Goal: Task Accomplishment & Management: Use online tool/utility

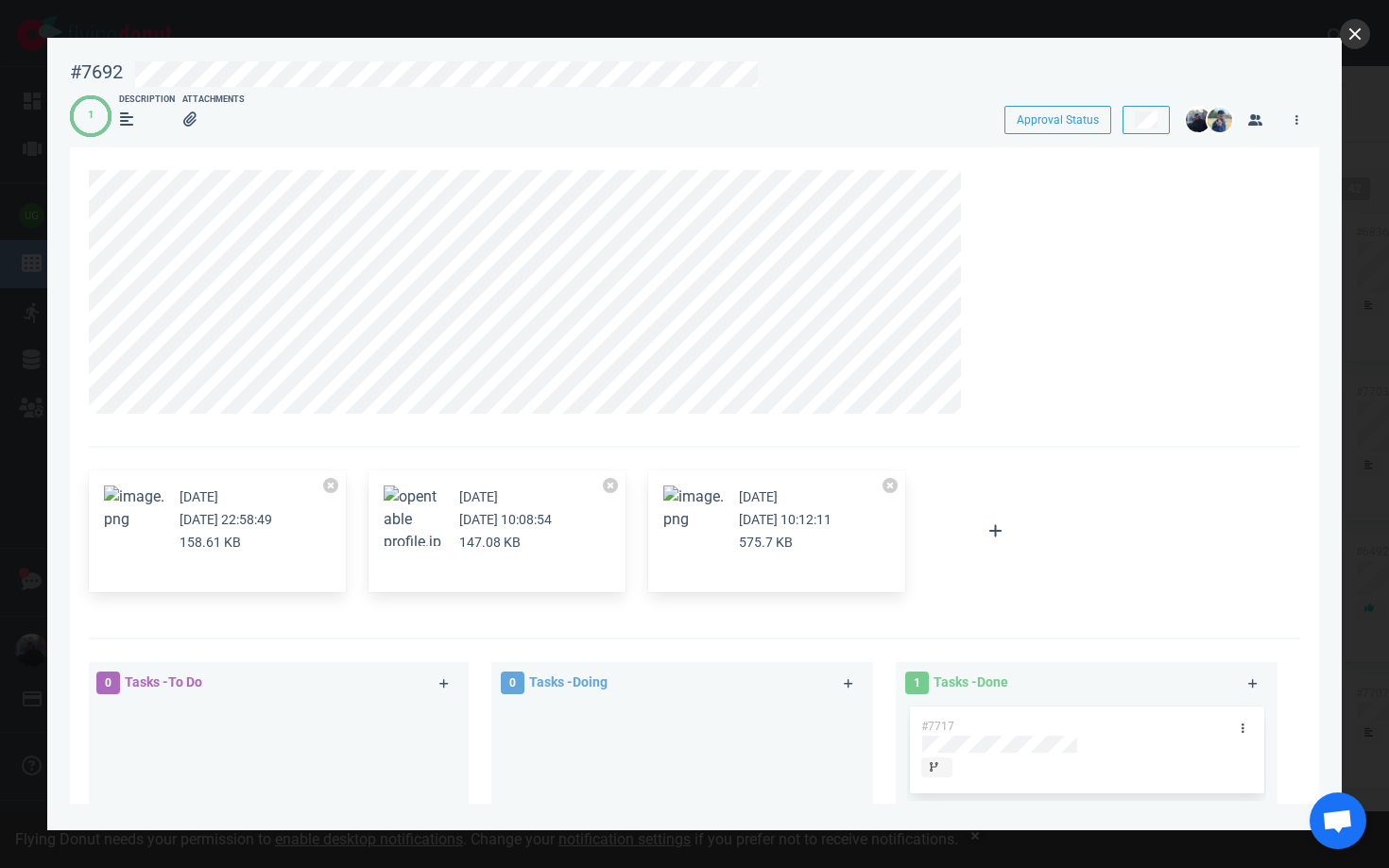
scroll to position [927, 0]
click at [1359, 36] on button "close" at bounding box center [1355, 34] width 30 height 30
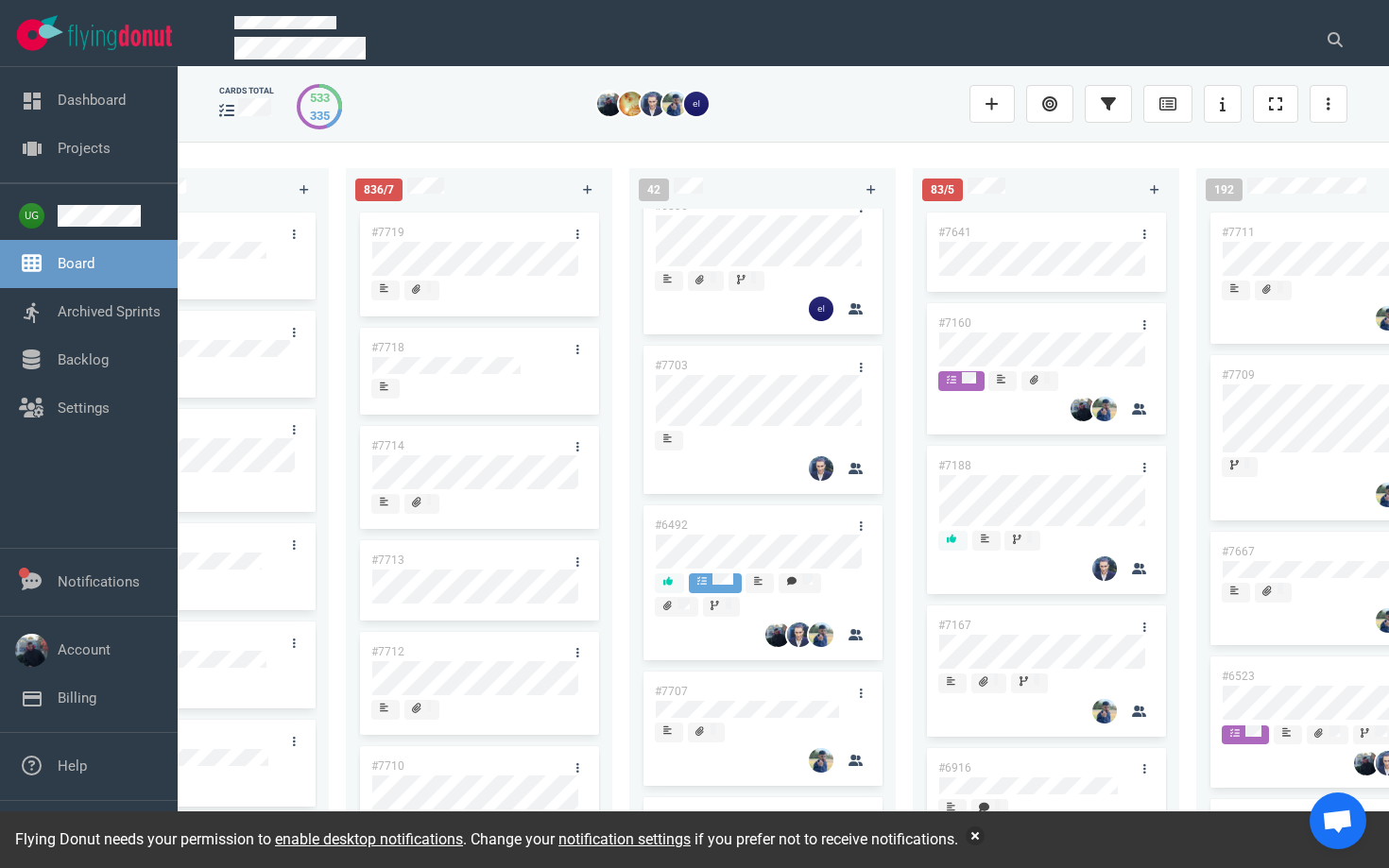
scroll to position [28, 0]
click at [1347, 32] on button at bounding box center [1334, 40] width 47 height 38
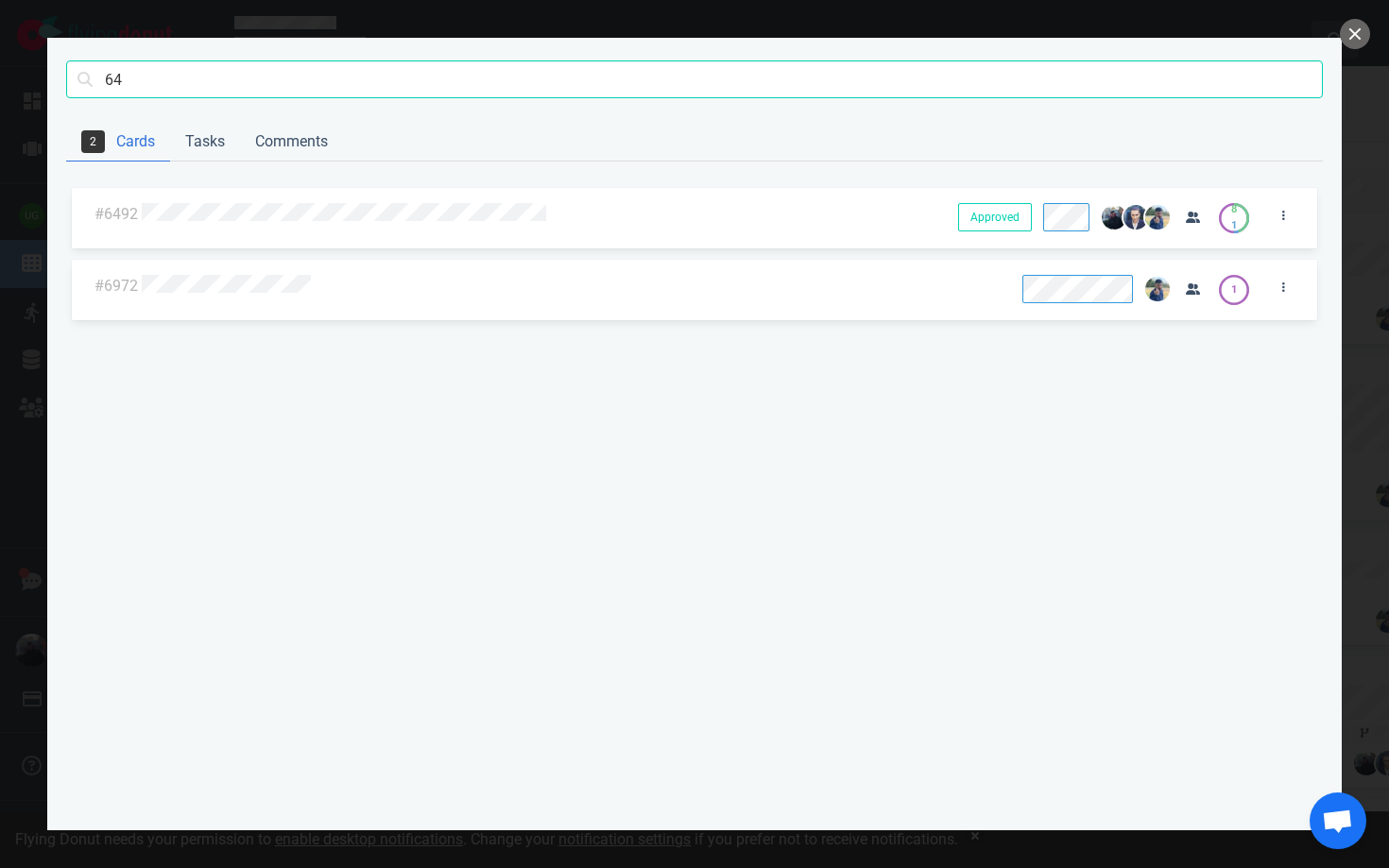
type input "6"
type input "visitor"
click button "Search" at bounding box center [0, 0] width 0 height 0
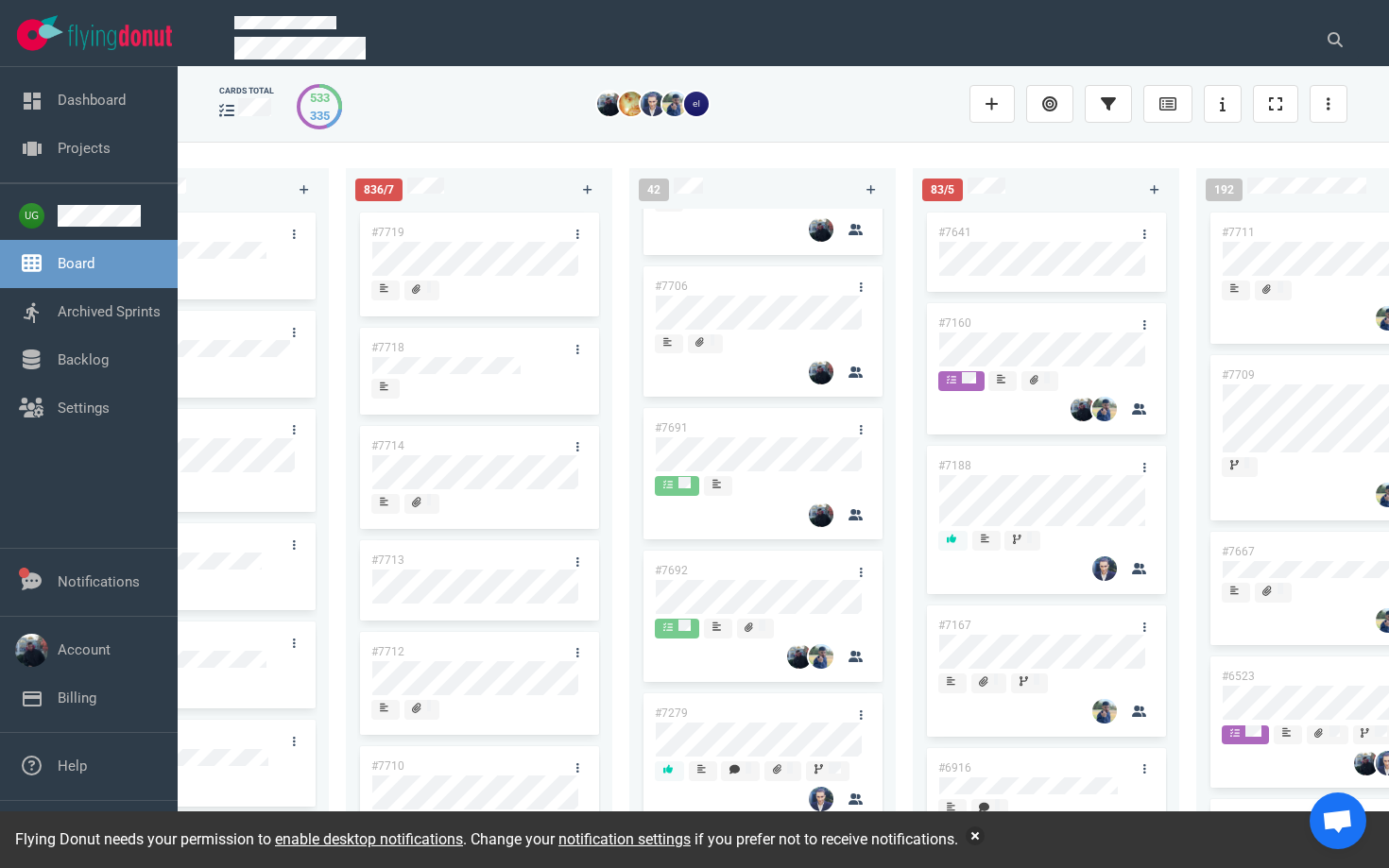
scroll to position [708, 0]
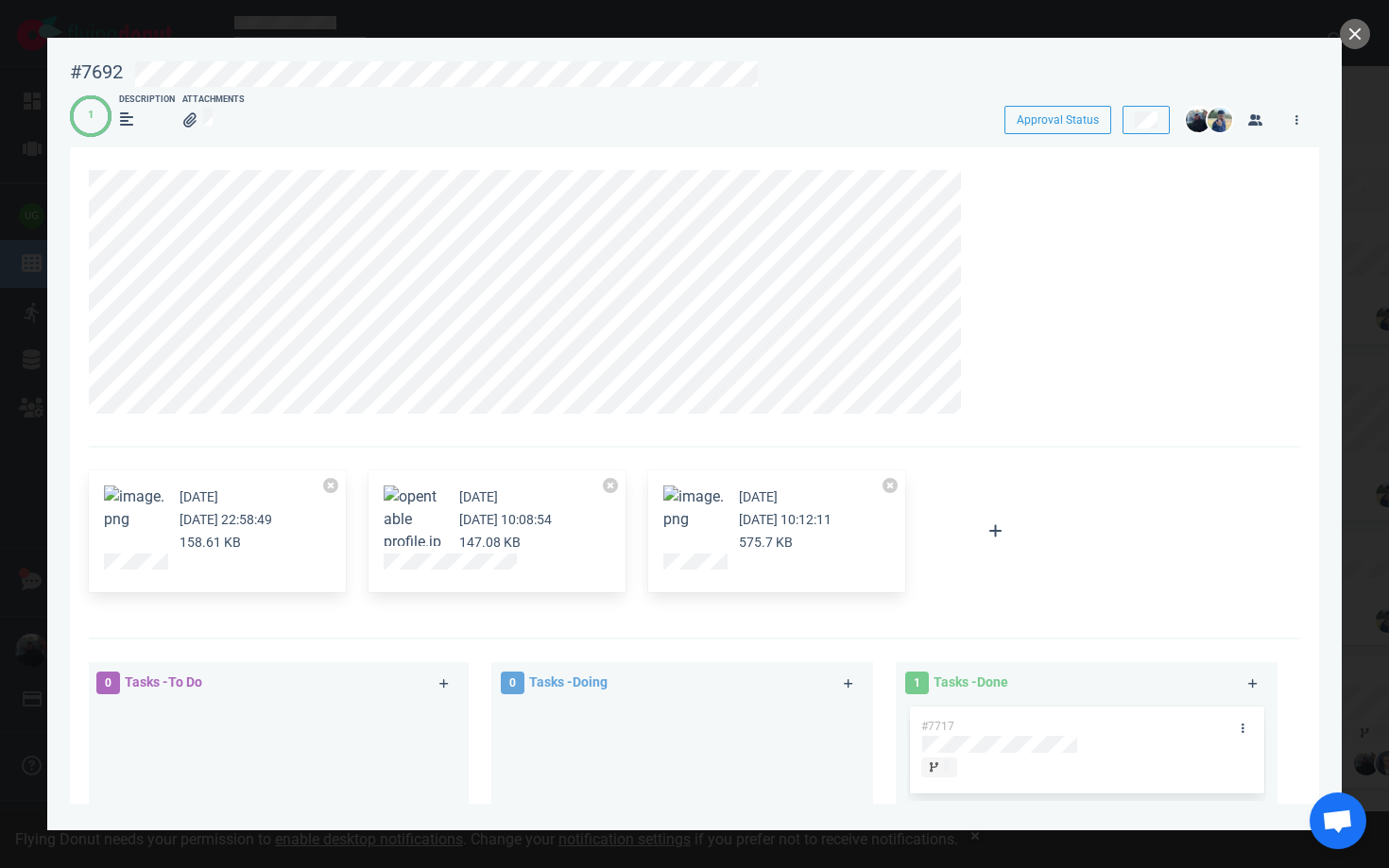
click at [686, 478] on div "[DATE] [DATE] 10:12:11 575.7 KB" at bounding box center [777, 532] width 257 height 123
click at [949, 767] on span at bounding box center [939, 767] width 36 height 20
click at [1093, 524] on div "[DATE] [DATE] 22:58:49 158.61 KB [DATE] [DATE] 10:08:54 147.08 KB [DATE] [DATE]…" at bounding box center [689, 532] width 1222 height 146
click at [1354, 33] on button "close" at bounding box center [1355, 34] width 30 height 30
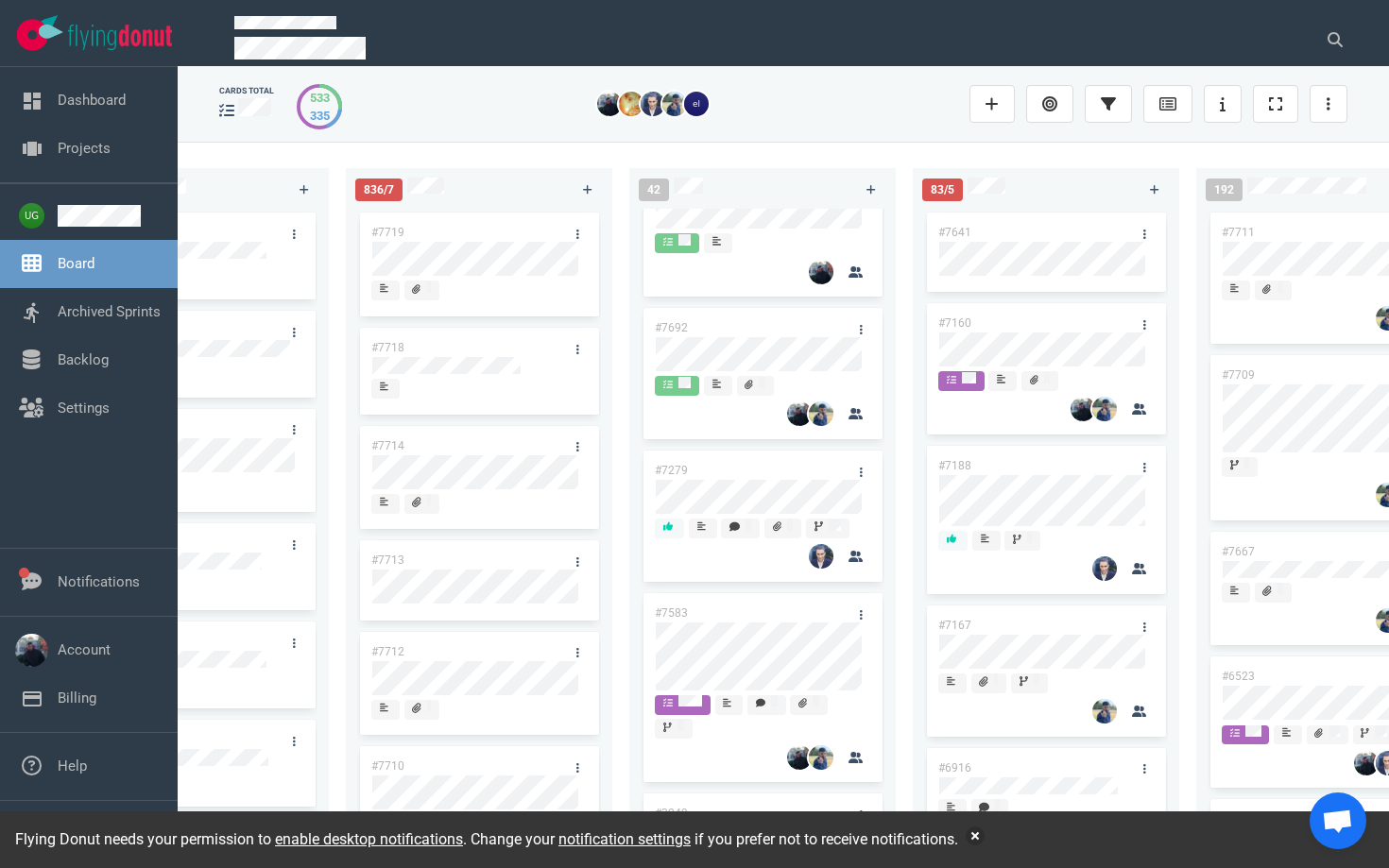
scroll to position [963, 0]
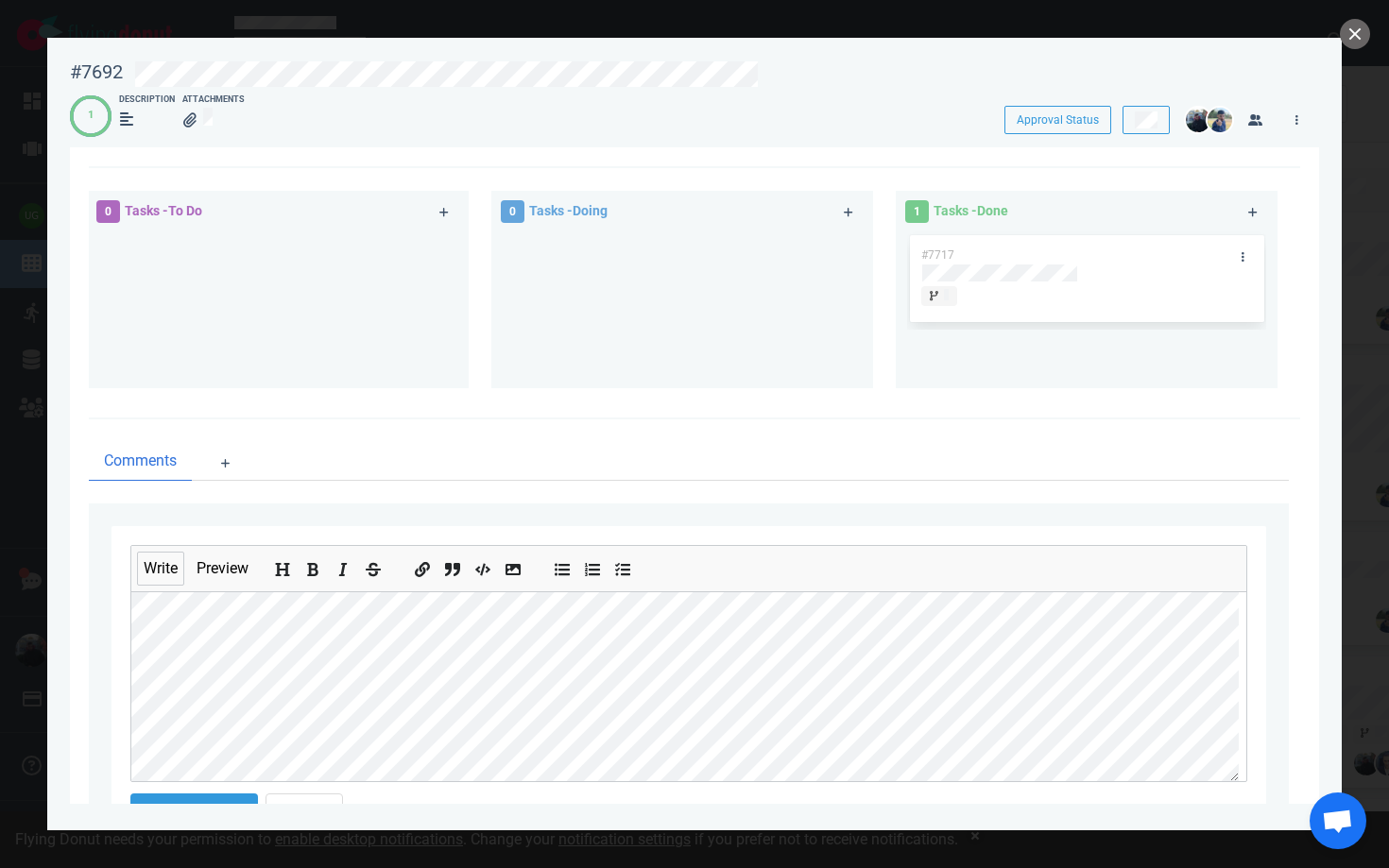
scroll to position [100, 0]
click at [487, 571] on icon "Insert code" at bounding box center [483, 570] width 15 height 15
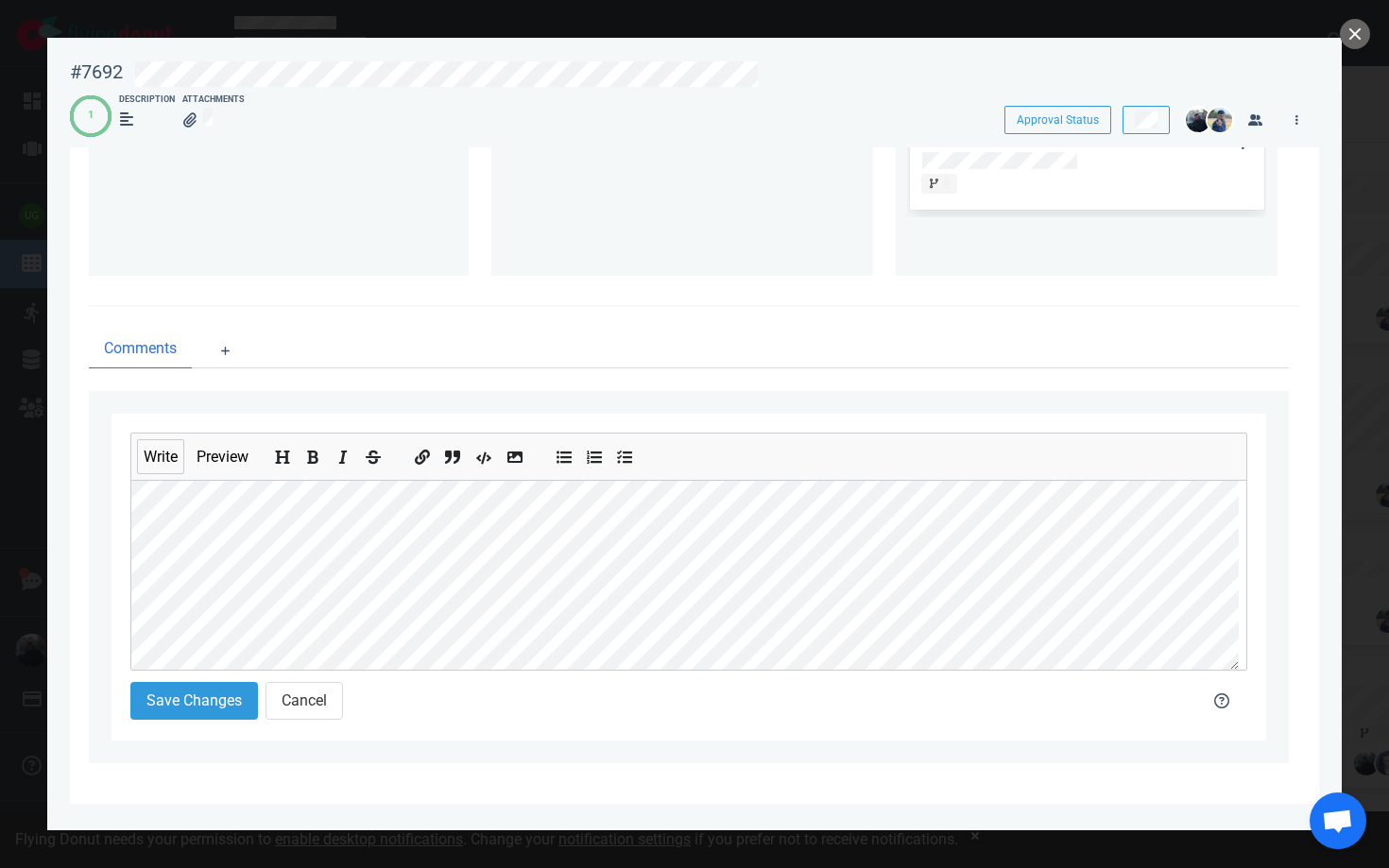
click at [479, 457] on button "Insert code" at bounding box center [484, 453] width 25 height 21
click at [224, 687] on button "Save Changes" at bounding box center [195, 700] width 128 height 38
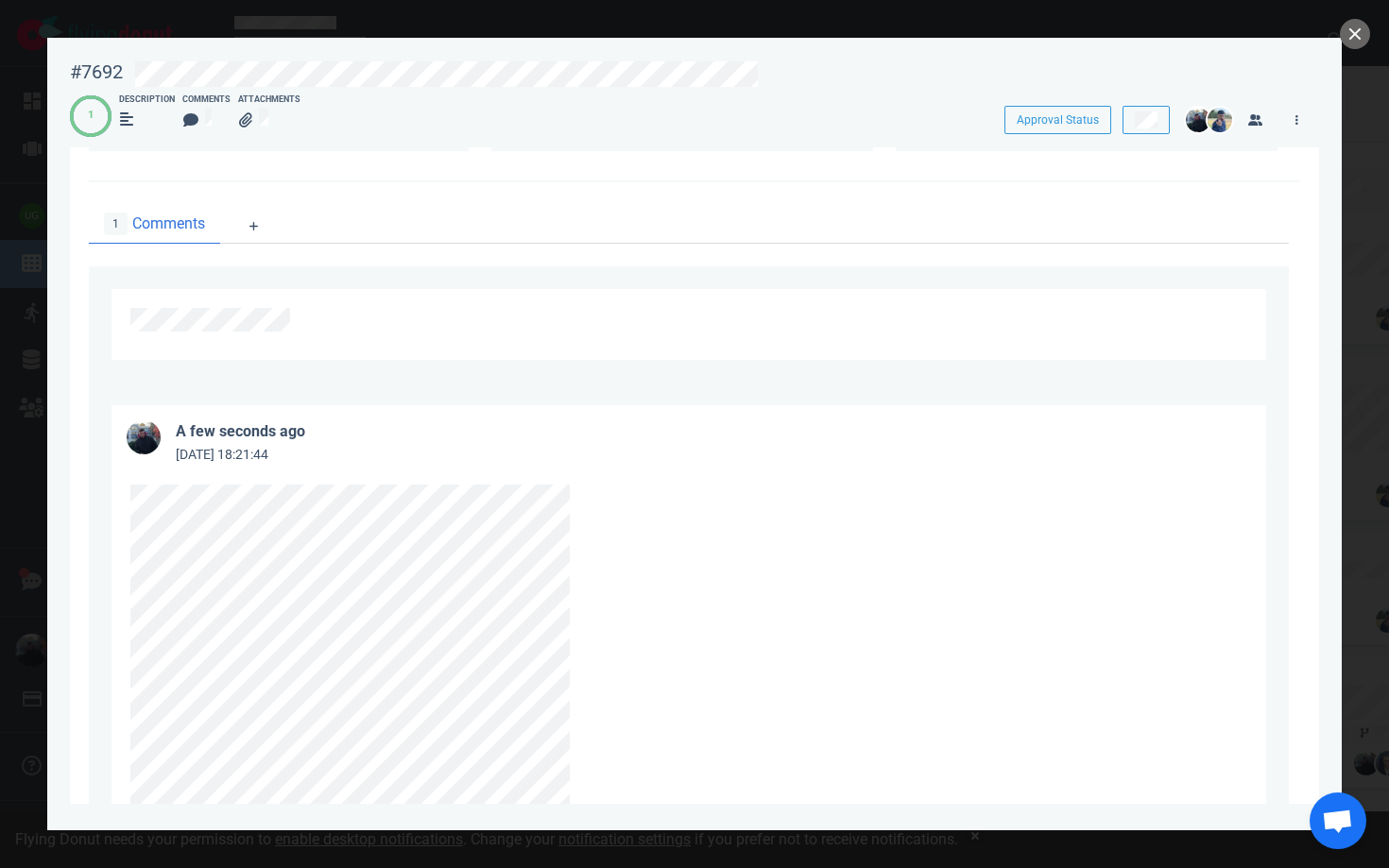
scroll to position [662, 0]
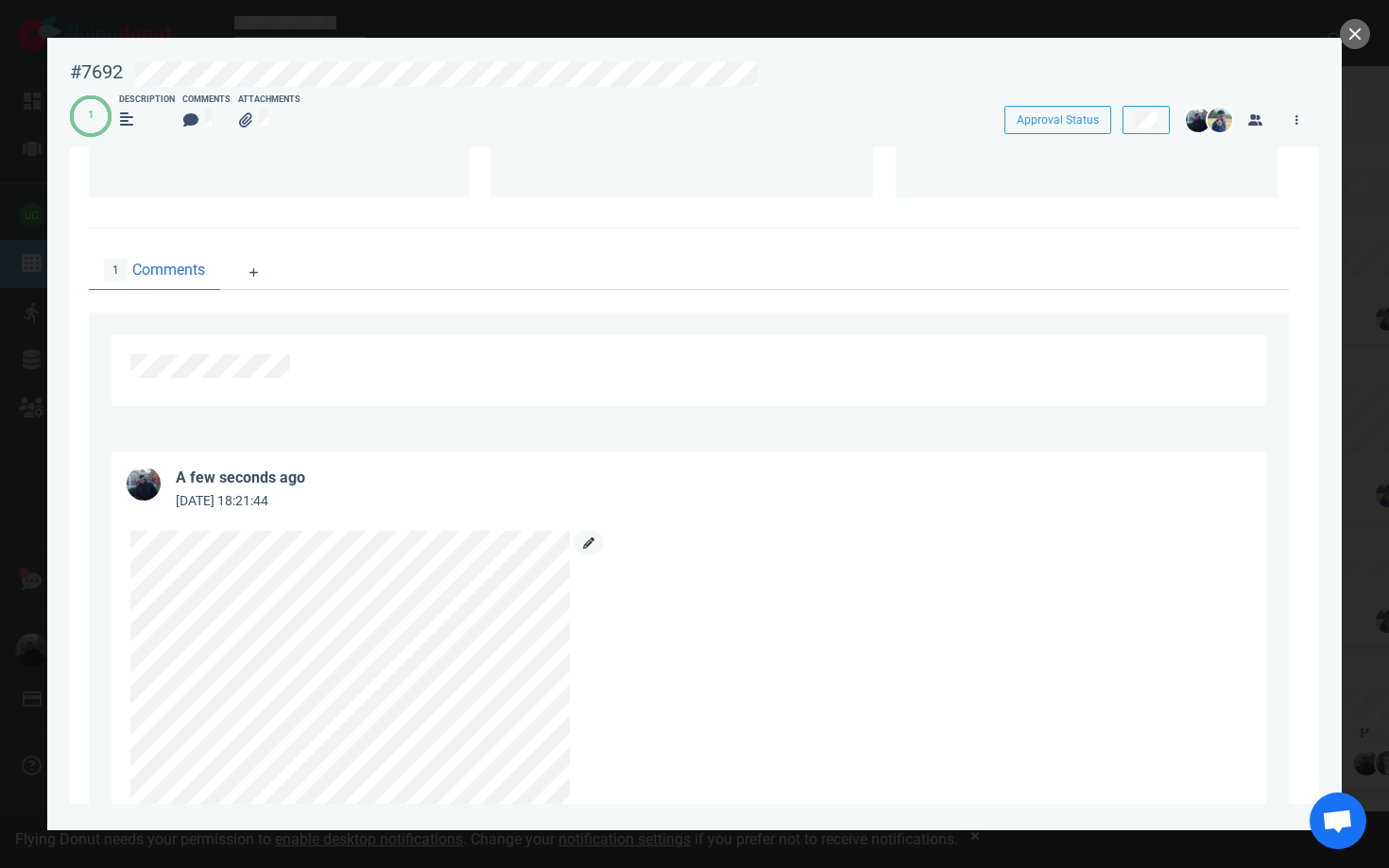
click at [581, 555] on link at bounding box center [589, 543] width 30 height 24
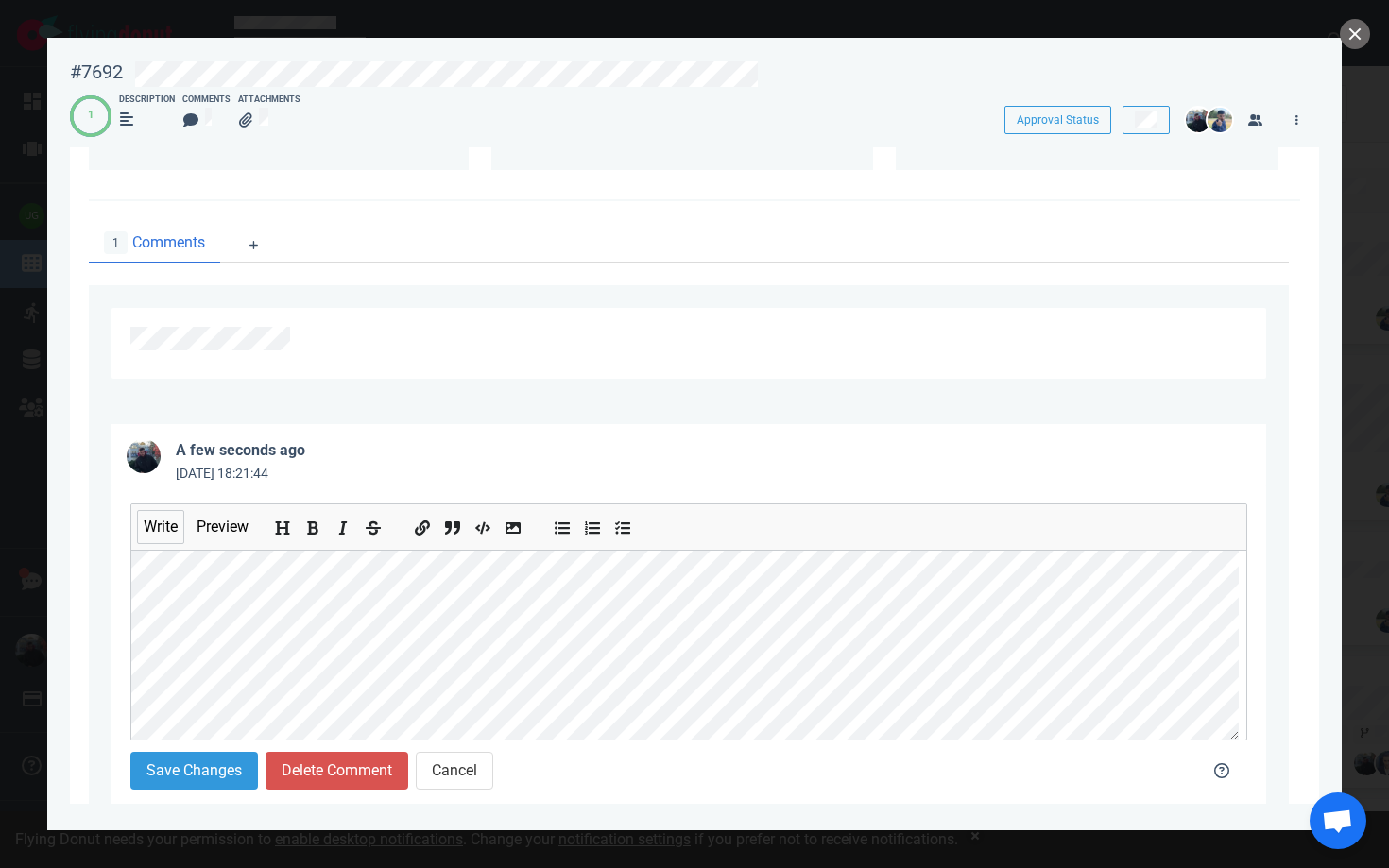
scroll to position [690, 0]
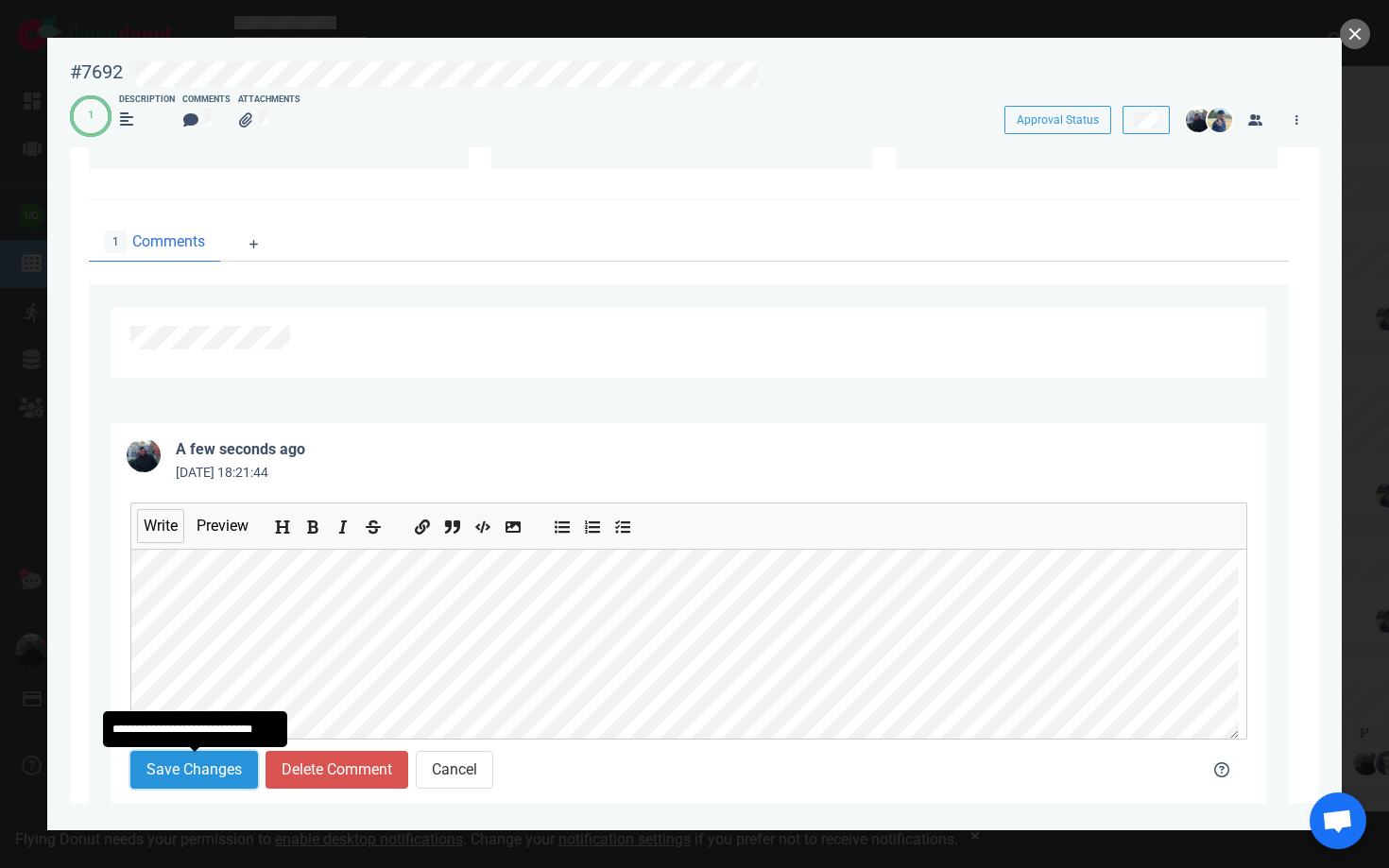
click at [199, 774] on button "Save Changes" at bounding box center [195, 770] width 128 height 38
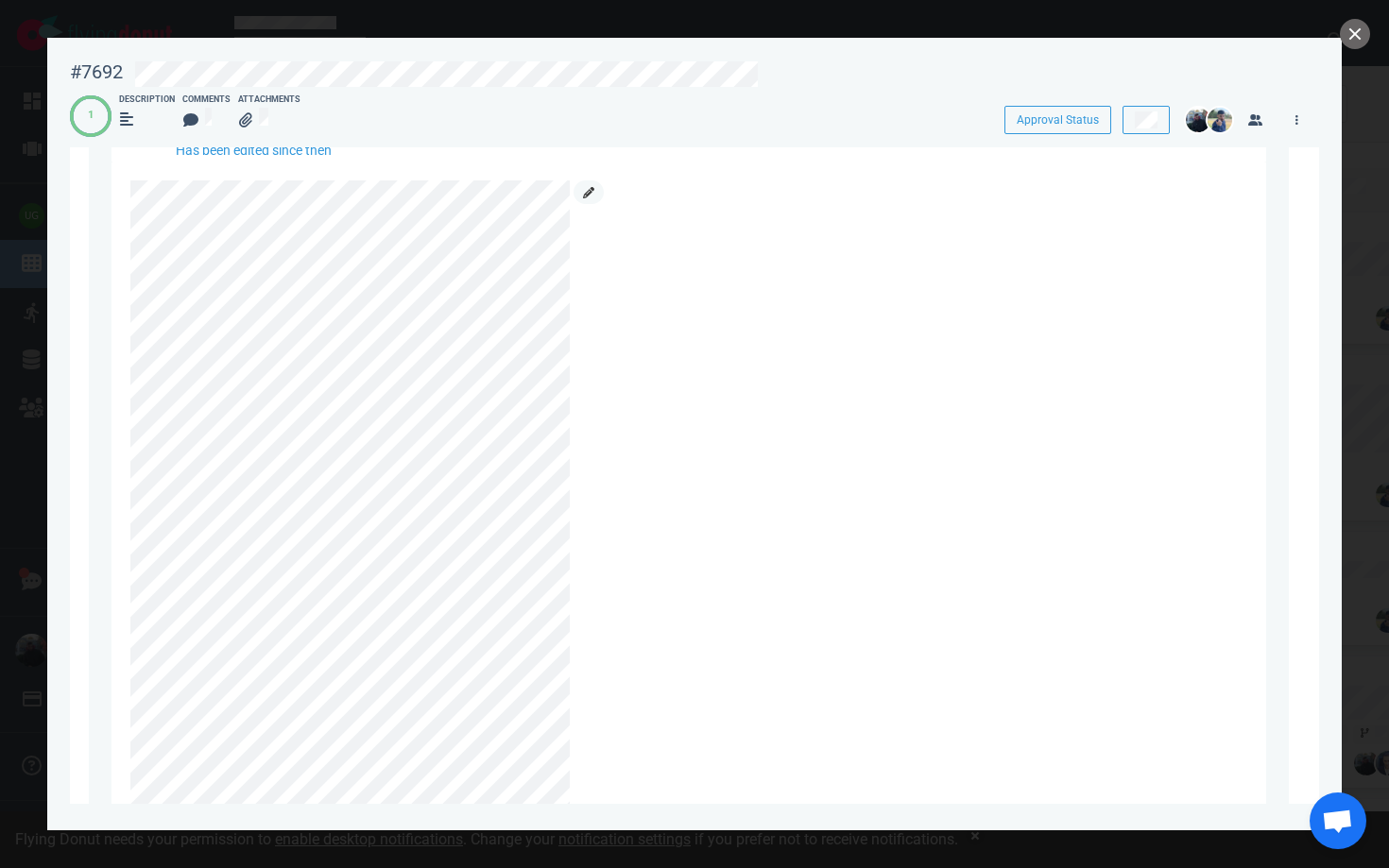
scroll to position [766, 0]
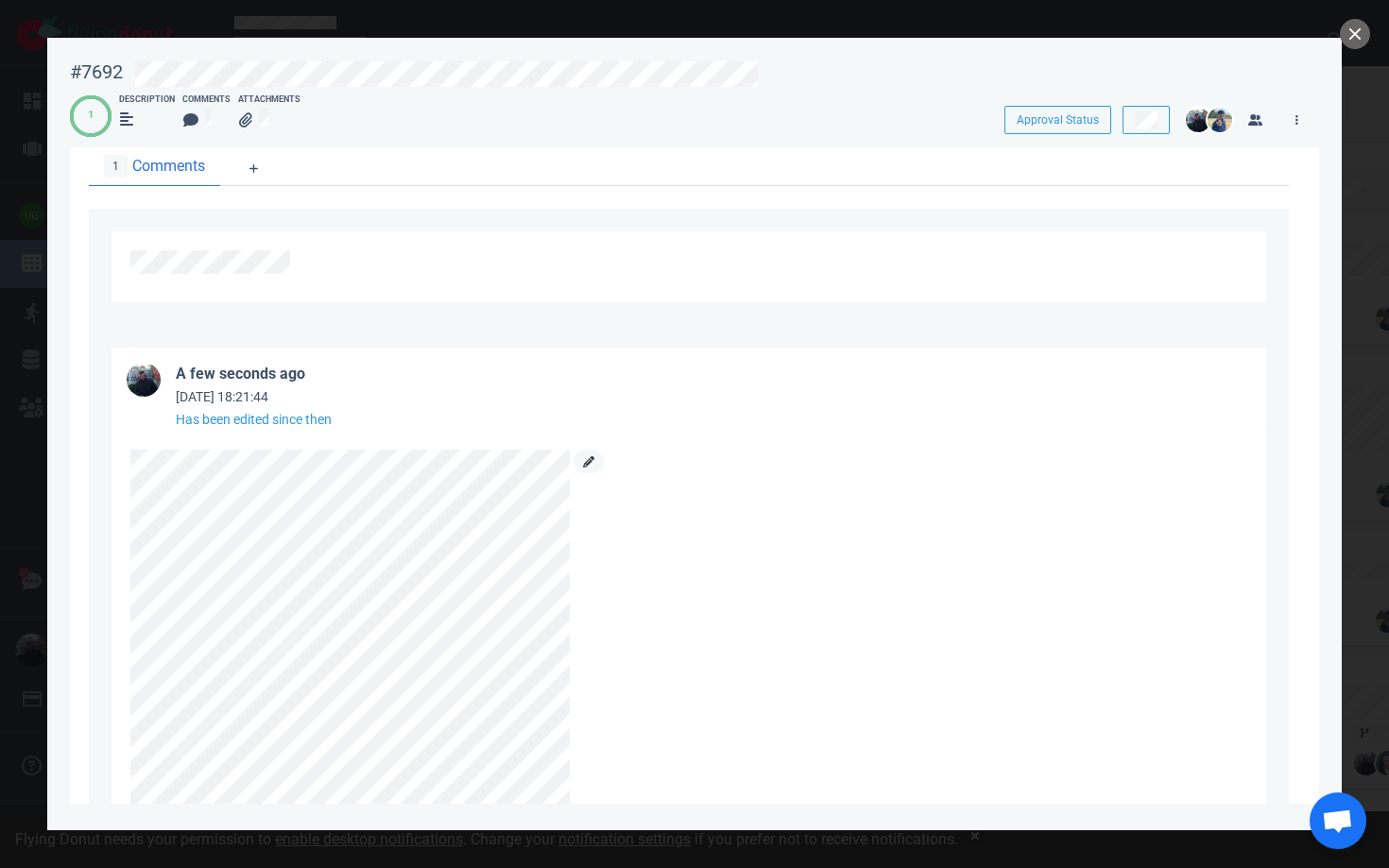
click at [590, 463] on icon at bounding box center [588, 461] width 11 height 11
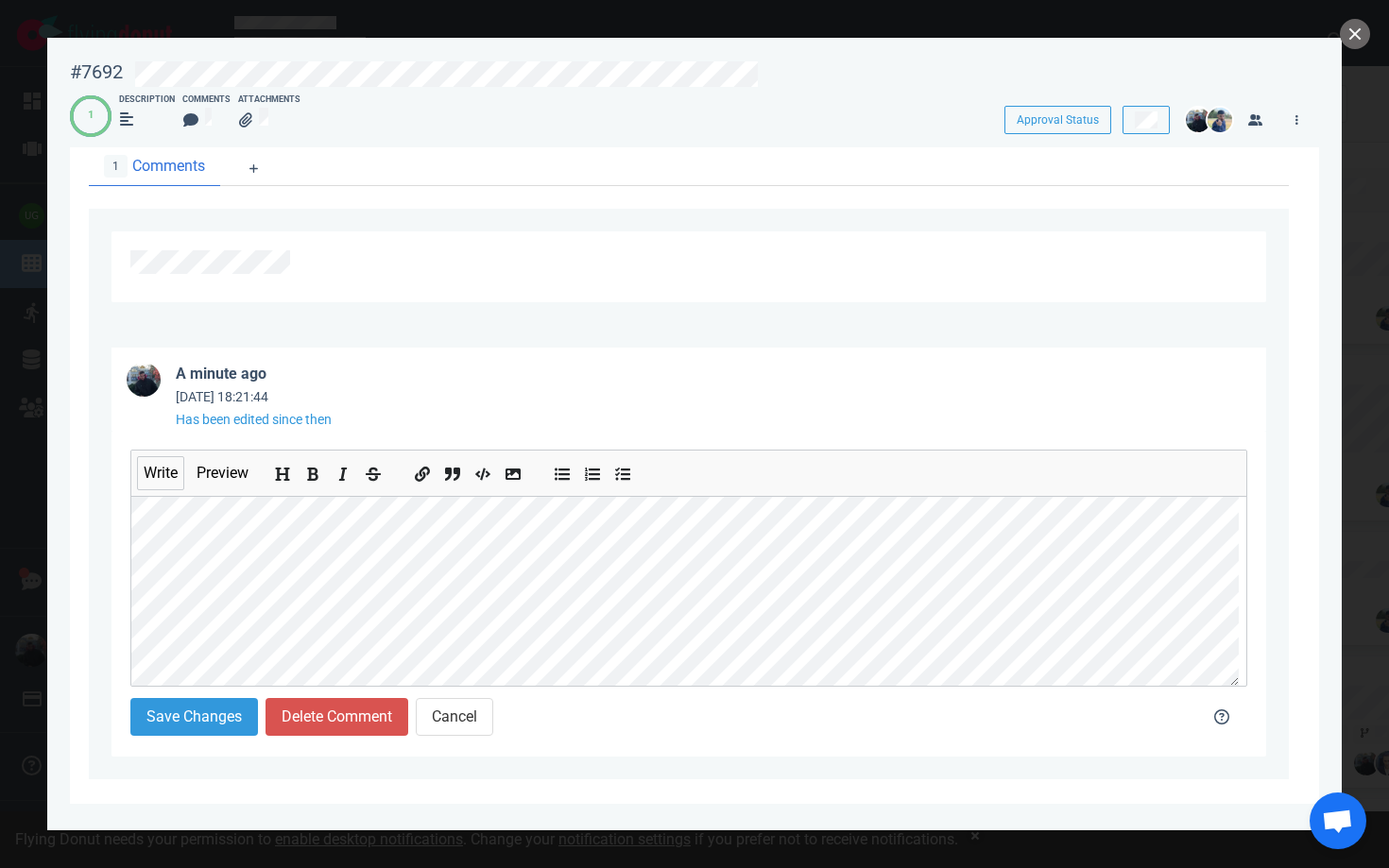
scroll to position [34, 0]
click at [486, 472] on icon "Insert code" at bounding box center [483, 475] width 15 height 15
click at [186, 721] on button "Save Changes" at bounding box center [195, 717] width 128 height 38
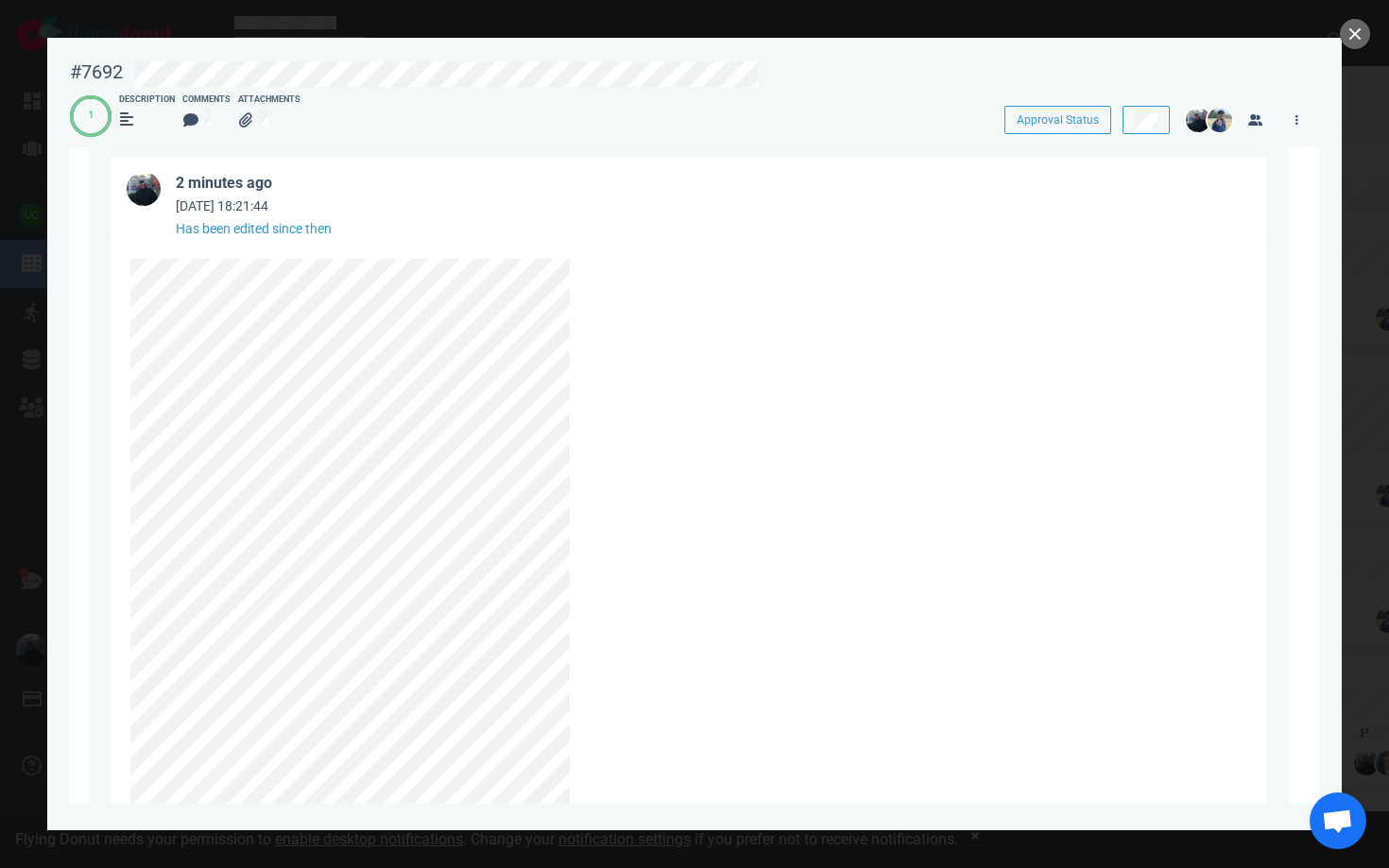
scroll to position [948, 0]
click at [597, 281] on link at bounding box center [589, 280] width 30 height 24
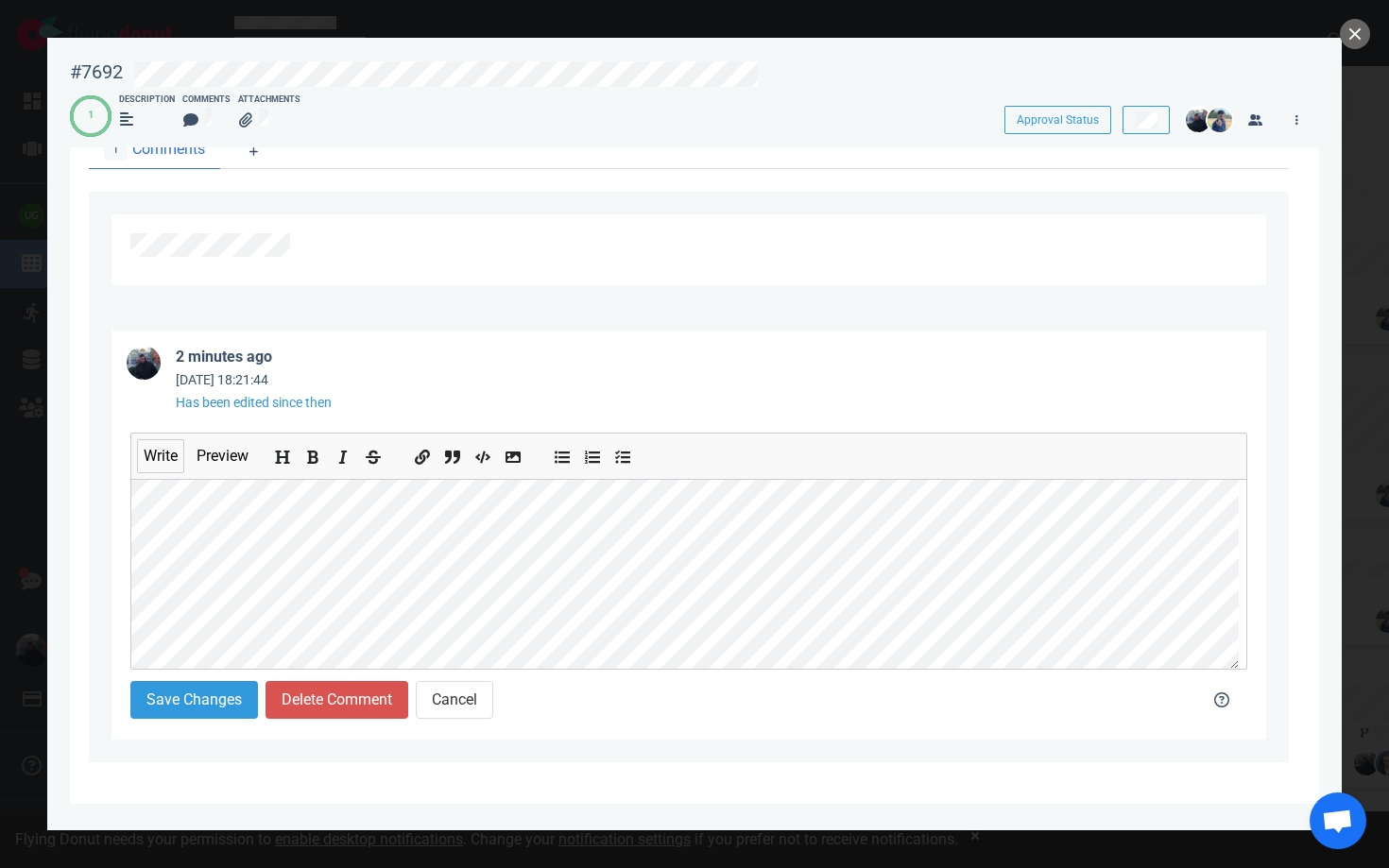
scroll to position [263, 0]
click at [182, 691] on button "Save Changes" at bounding box center [195, 700] width 128 height 38
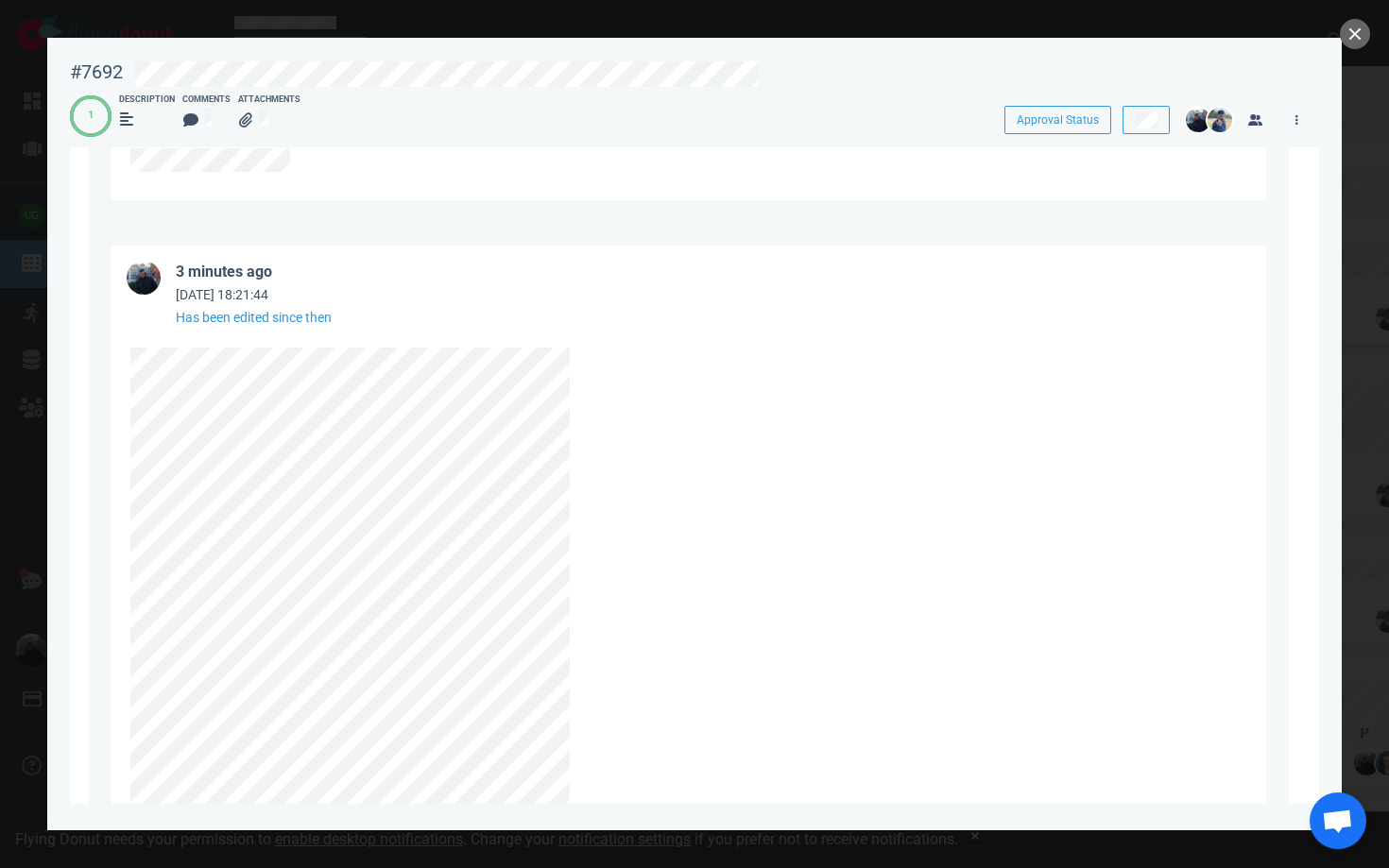
scroll to position [869, 0]
